Goal: Information Seeking & Learning: Check status

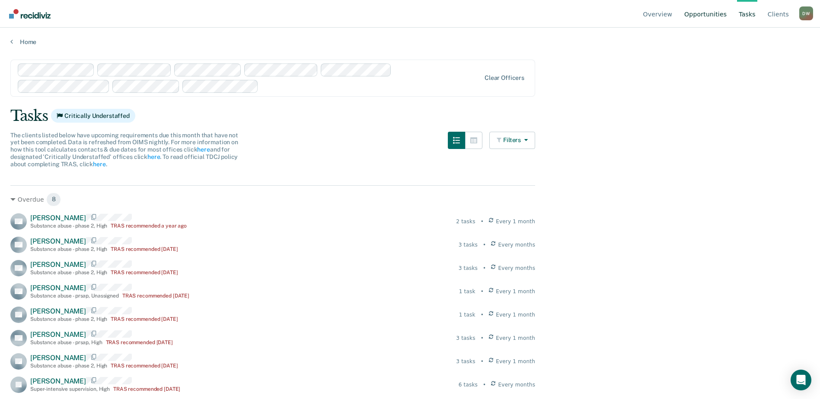
click at [713, 15] on link "Opportunities" at bounding box center [705, 14] width 46 height 28
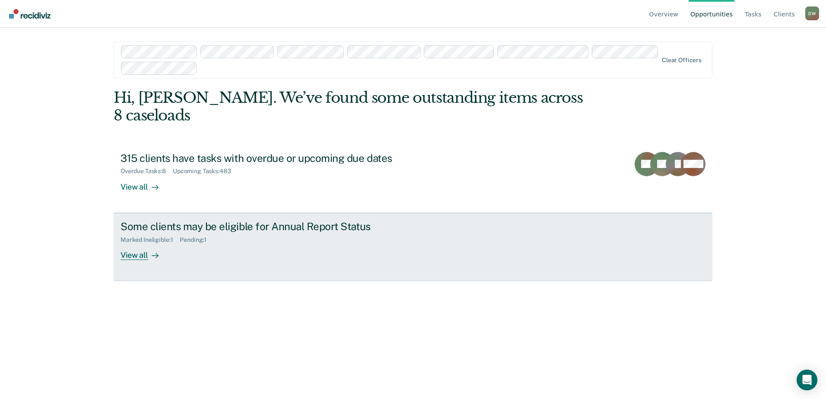
click at [140, 243] on div "View all" at bounding box center [145, 251] width 48 height 17
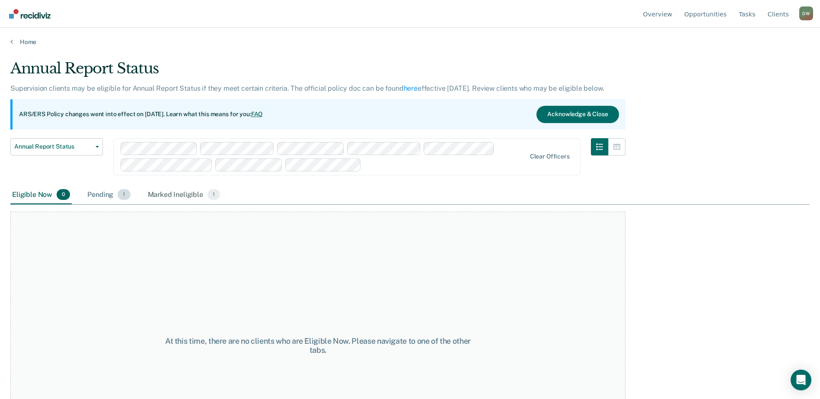
click at [109, 196] on div "Pending 1" at bounding box center [109, 195] width 46 height 19
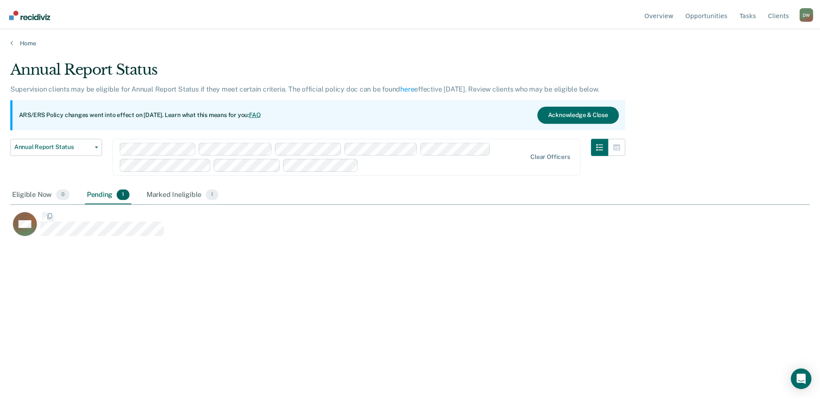
scroll to position [268, 799]
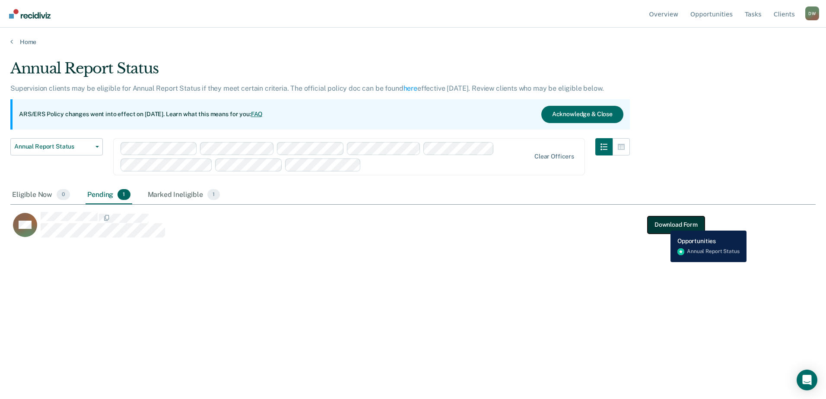
click at [665, 223] on button "Download Form" at bounding box center [676, 225] width 57 height 17
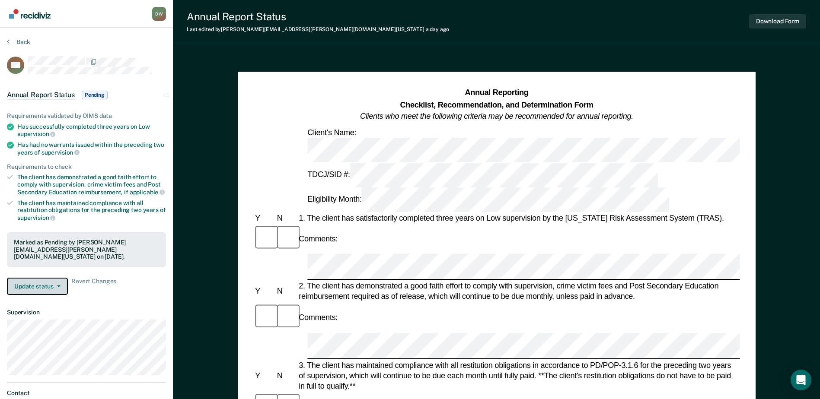
click at [57, 281] on button "Update status" at bounding box center [37, 286] width 61 height 17
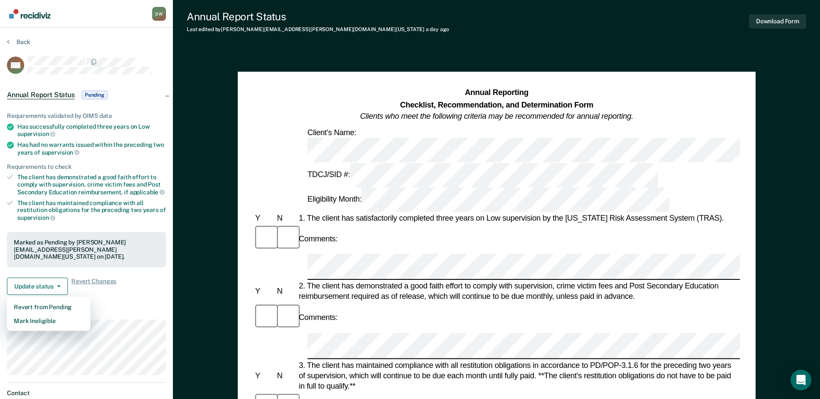
click at [152, 287] on div "Requirements validated by OIMS data Has successfully completed three years on L…" at bounding box center [86, 201] width 173 height 204
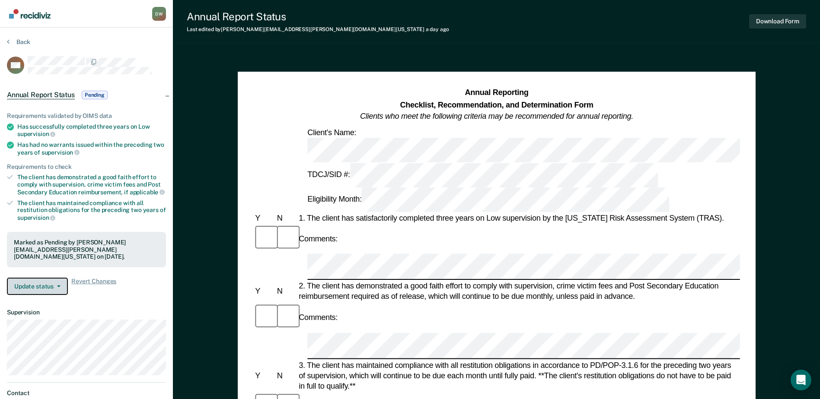
click at [58, 282] on button "Update status" at bounding box center [37, 286] width 61 height 17
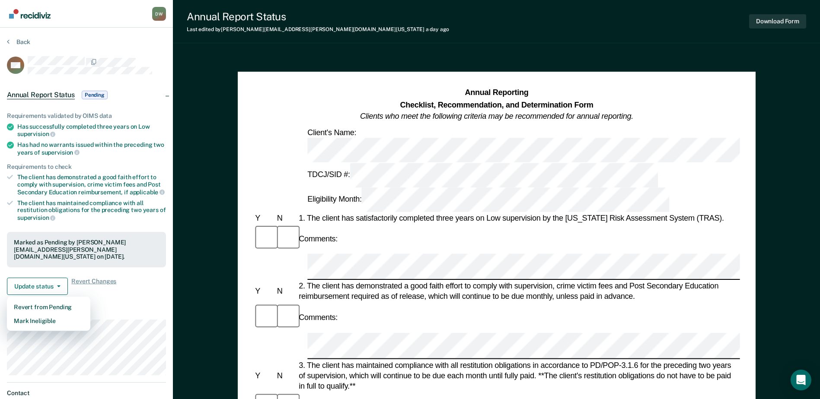
click at [110, 294] on article "MV Annual Report Status Pending Requirements validated by OIMS data Has success…" at bounding box center [86, 246] width 159 height 380
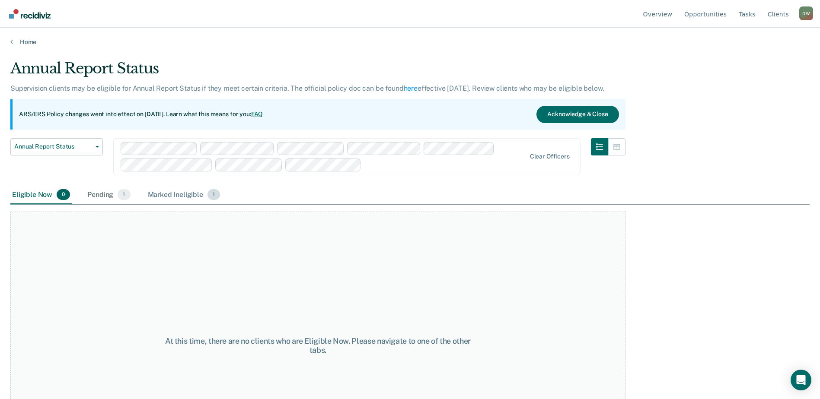
click at [176, 191] on div "Marked Ineligible 1" at bounding box center [184, 195] width 76 height 19
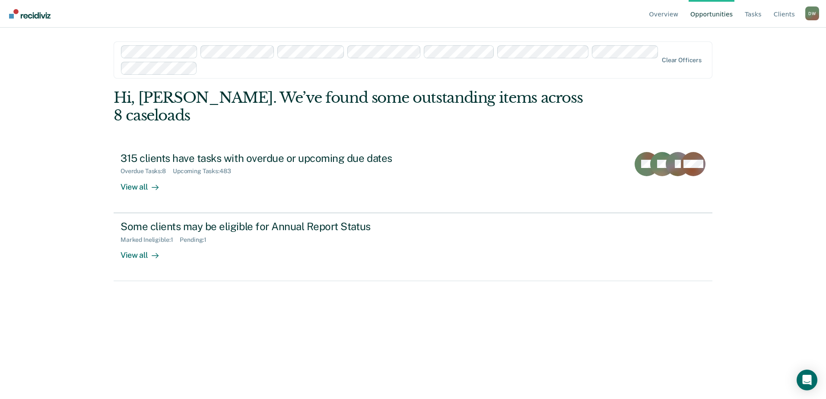
click at [728, 13] on link "Opportunities" at bounding box center [712, 14] width 46 height 28
click at [727, 15] on link "Opportunities" at bounding box center [712, 14] width 46 height 28
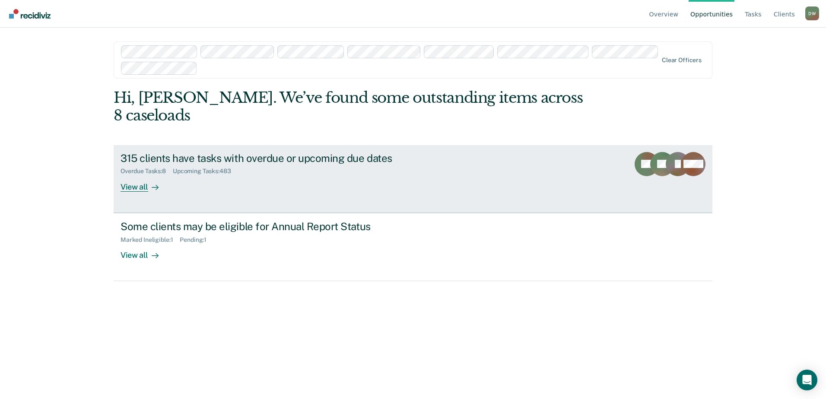
click at [137, 175] on div "View all" at bounding box center [145, 183] width 48 height 17
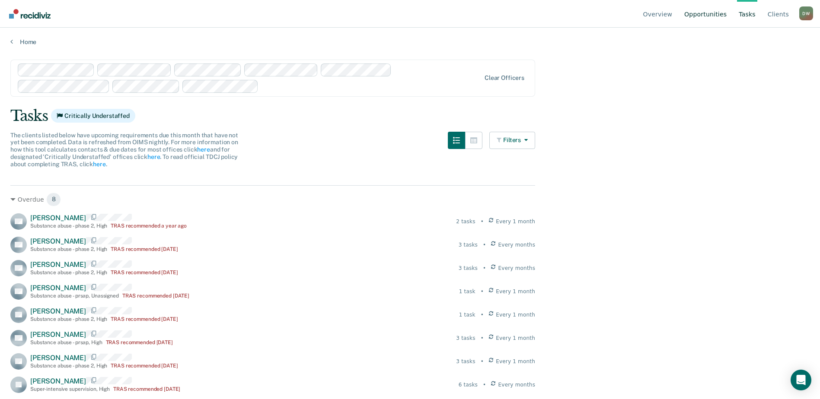
click at [713, 14] on link "Opportunities" at bounding box center [705, 14] width 46 height 28
click at [20, 42] on link "Home" at bounding box center [409, 42] width 799 height 8
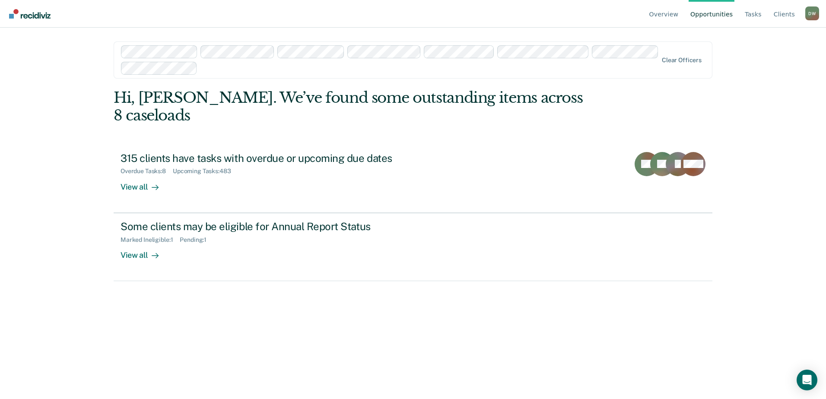
click at [47, 17] on img "Go to Recidiviz Home" at bounding box center [29, 14] width 41 height 10
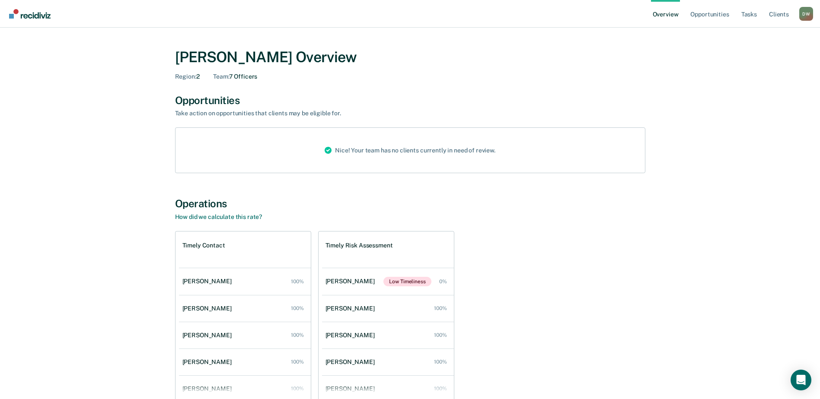
click at [810, 11] on div "D W" at bounding box center [806, 14] width 14 height 14
click at [753, 67] on link "Log Out" at bounding box center [771, 67] width 56 height 7
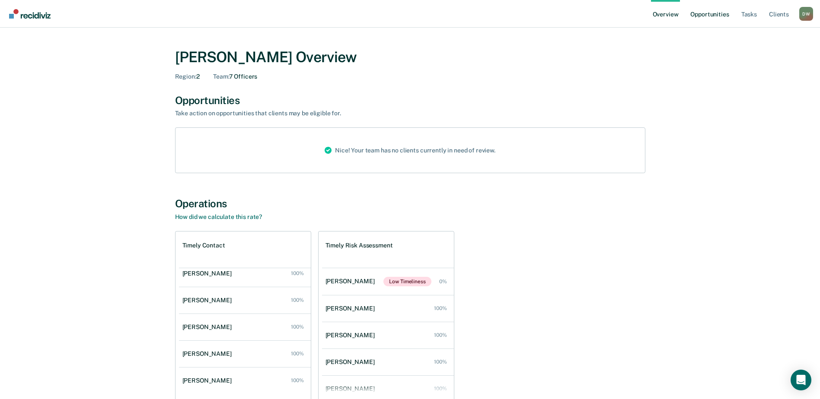
click at [713, 14] on link "Opportunities" at bounding box center [710, 14] width 42 height 28
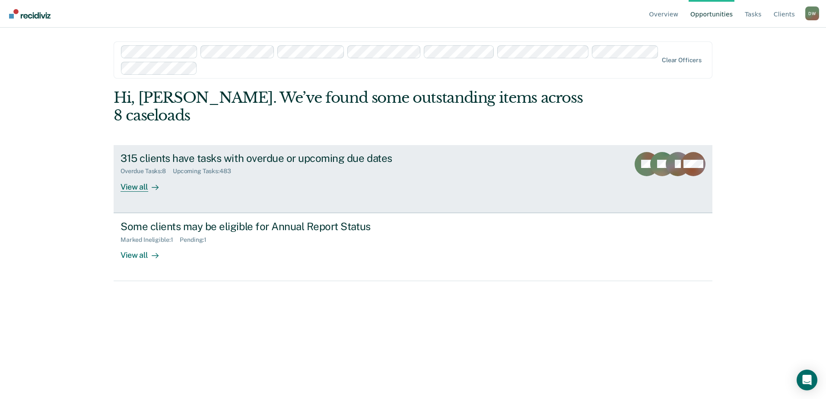
click at [676, 155] on icon at bounding box center [681, 169] width 31 height 28
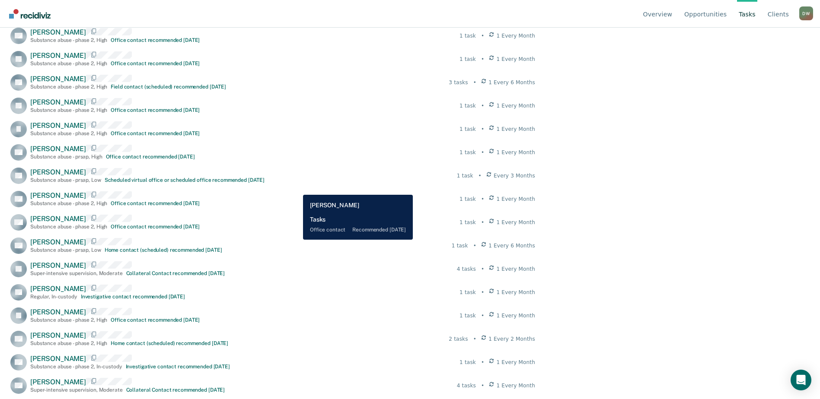
scroll to position [821, 0]
